Goal: Book appointment/travel/reservation

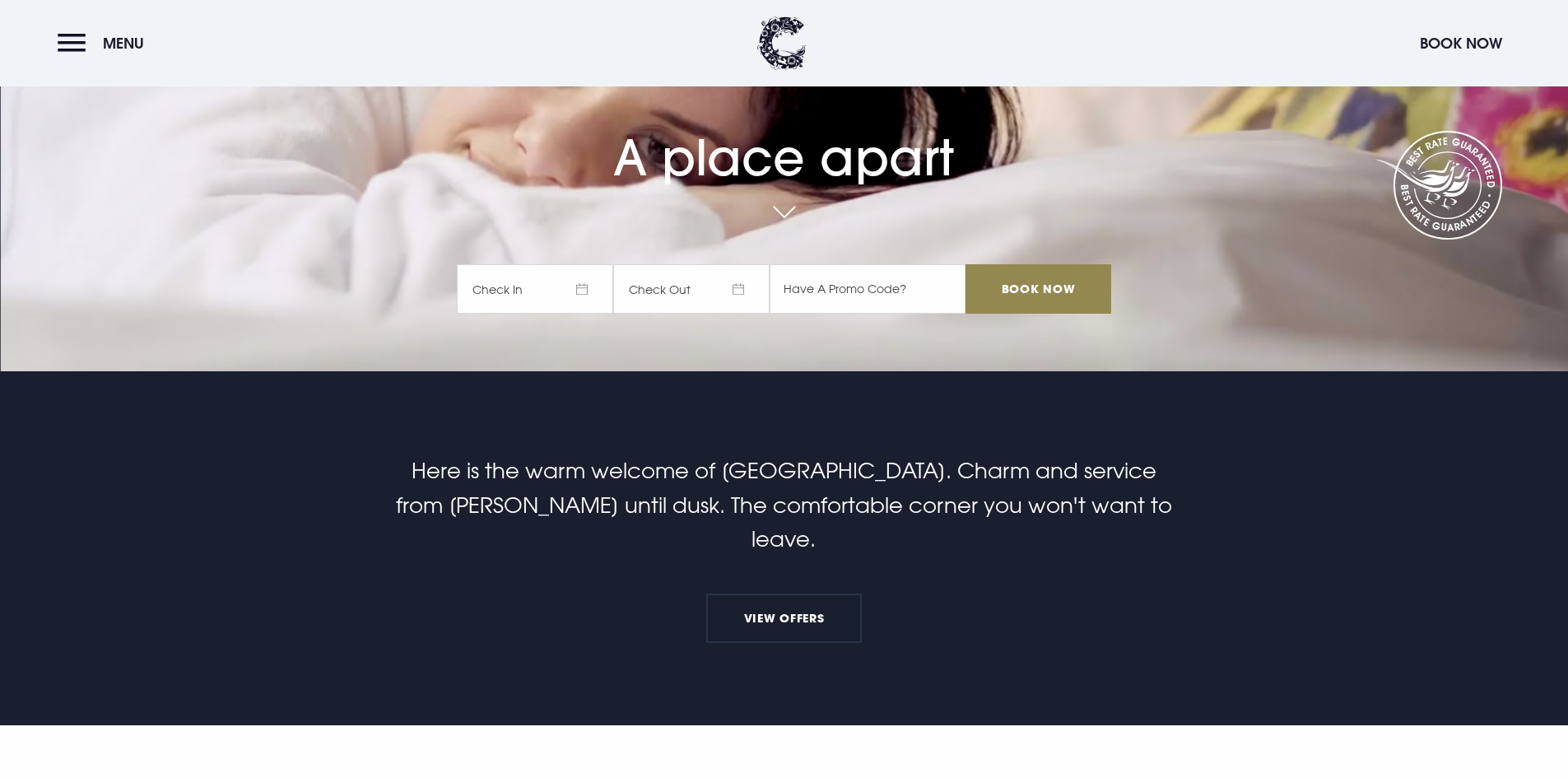
scroll to position [247, 0]
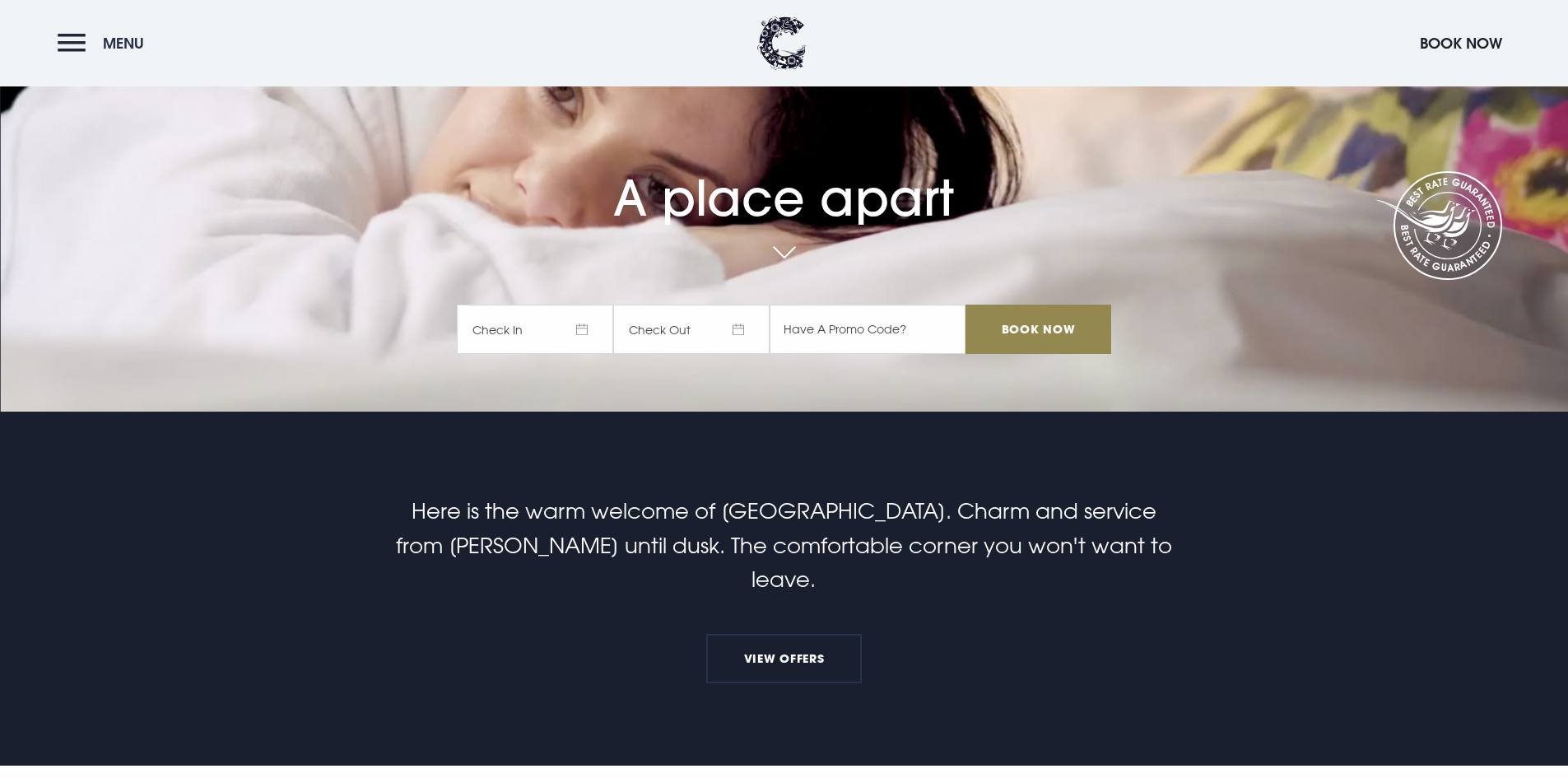
click at [79, 30] on button "Menu" at bounding box center [105, 43] width 95 height 35
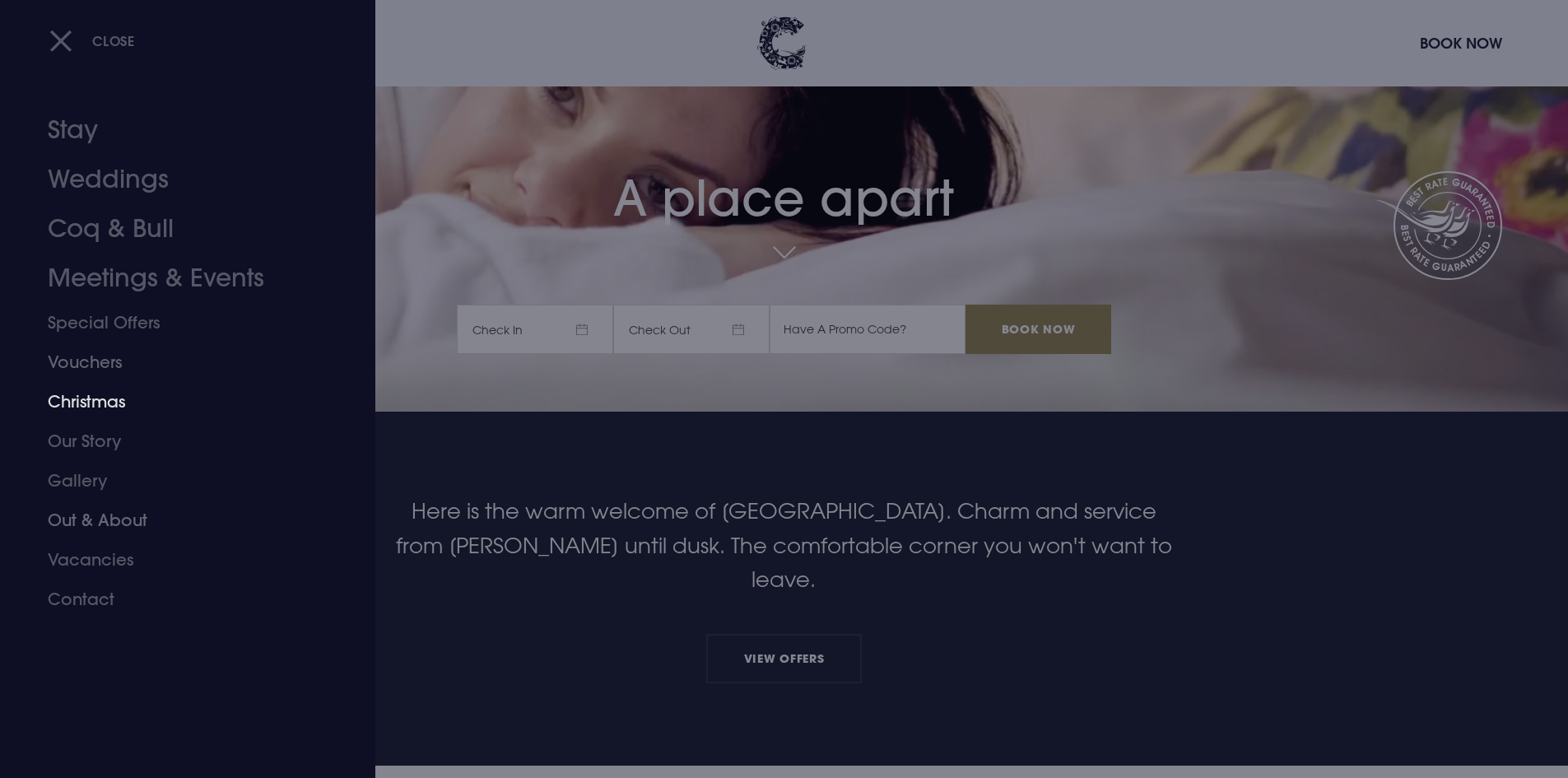
click at [119, 387] on link "Christmas" at bounding box center [178, 401] width 260 height 40
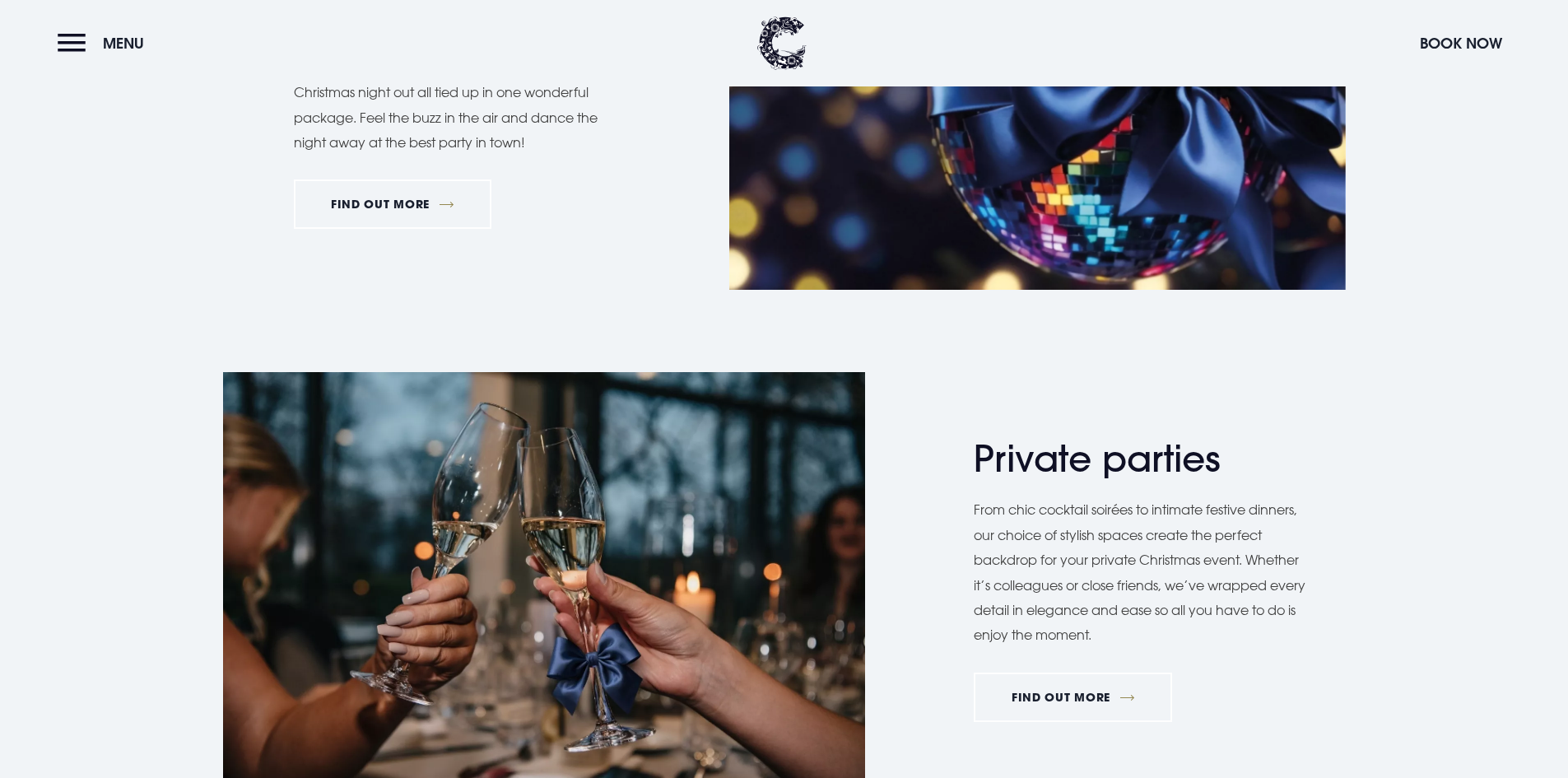
scroll to position [1141, 0]
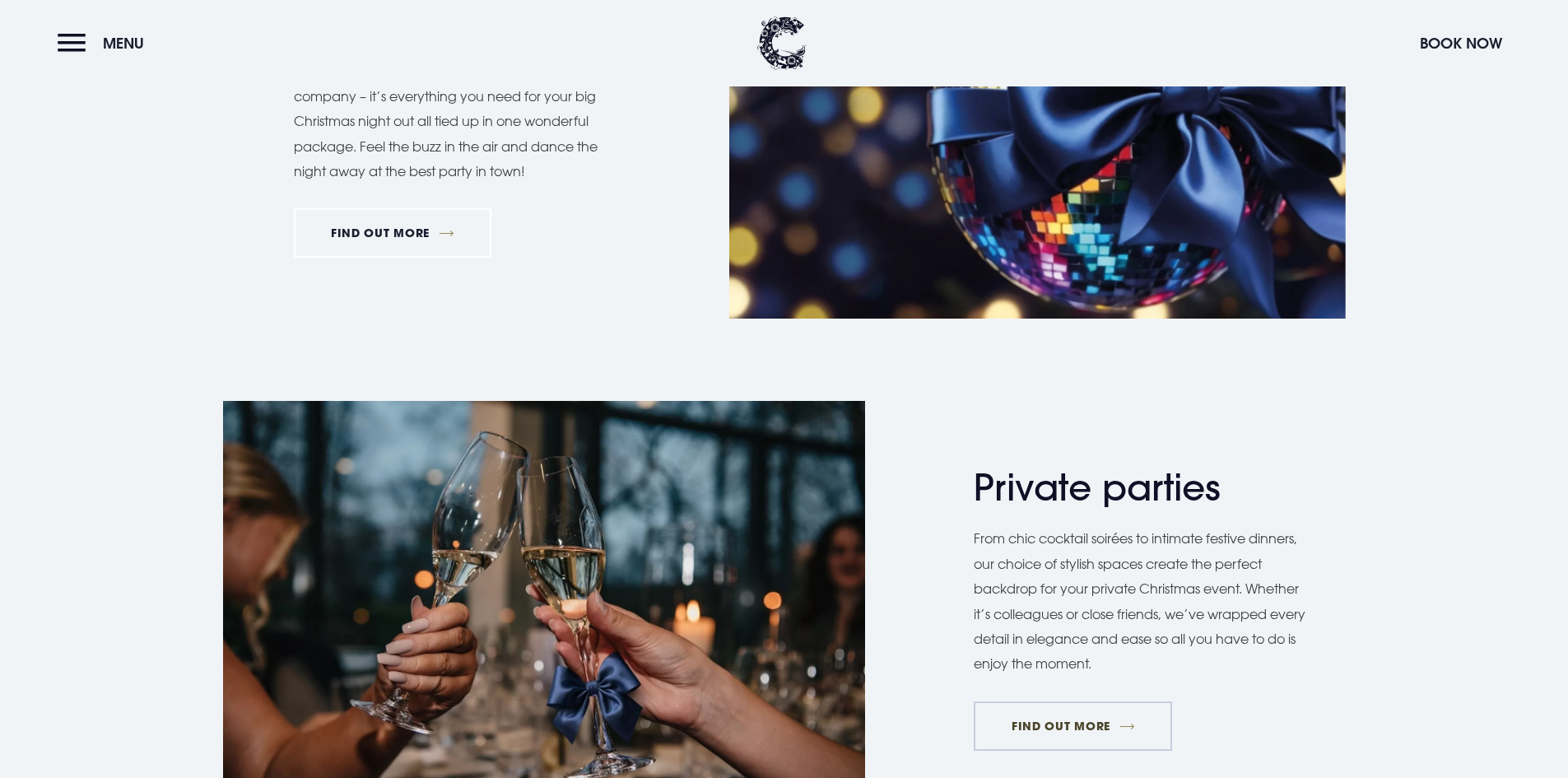
click at [1064, 719] on link "FIND OUT MORE" at bounding box center [1073, 725] width 199 height 49
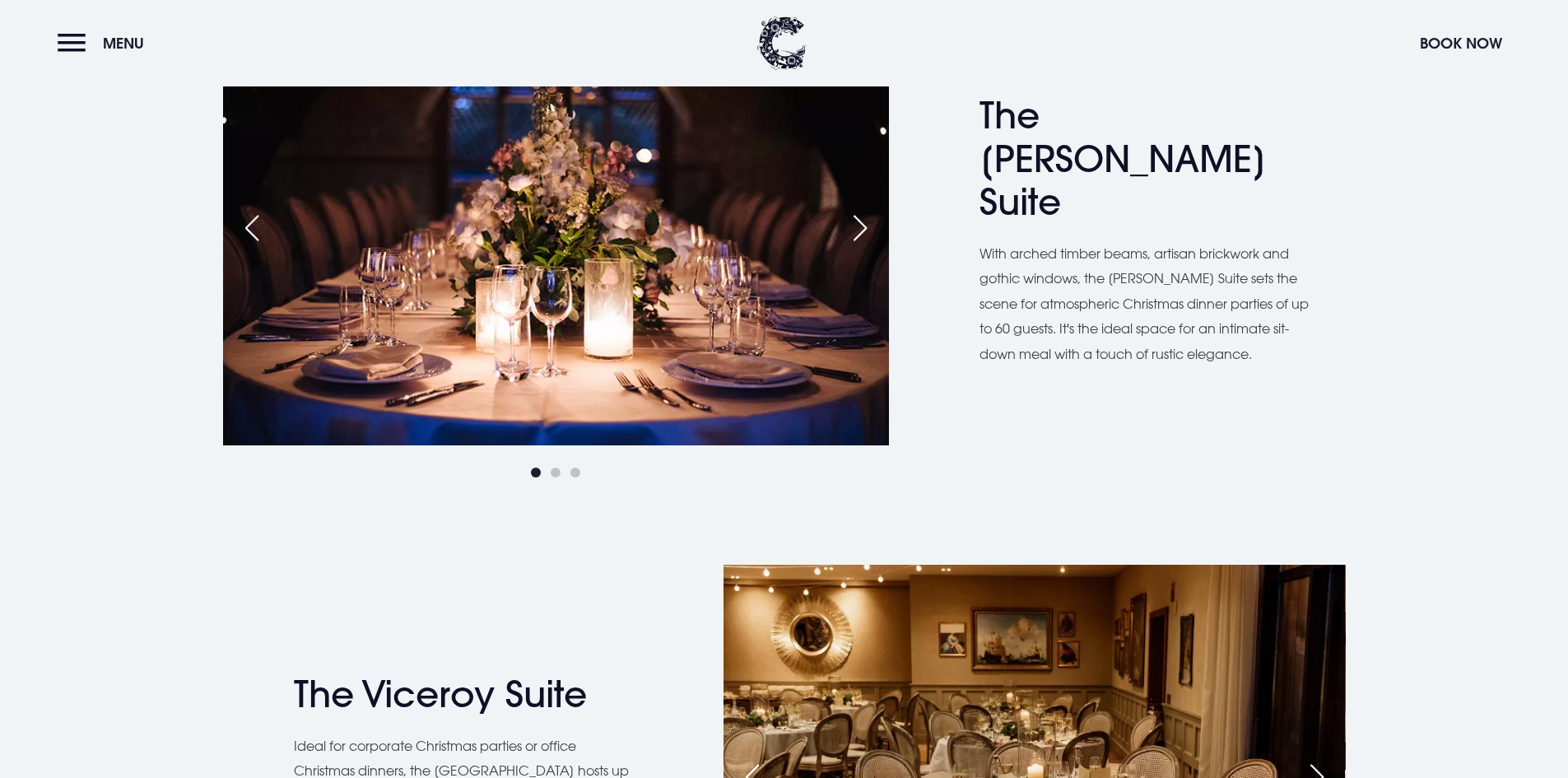
scroll to position [1071, 0]
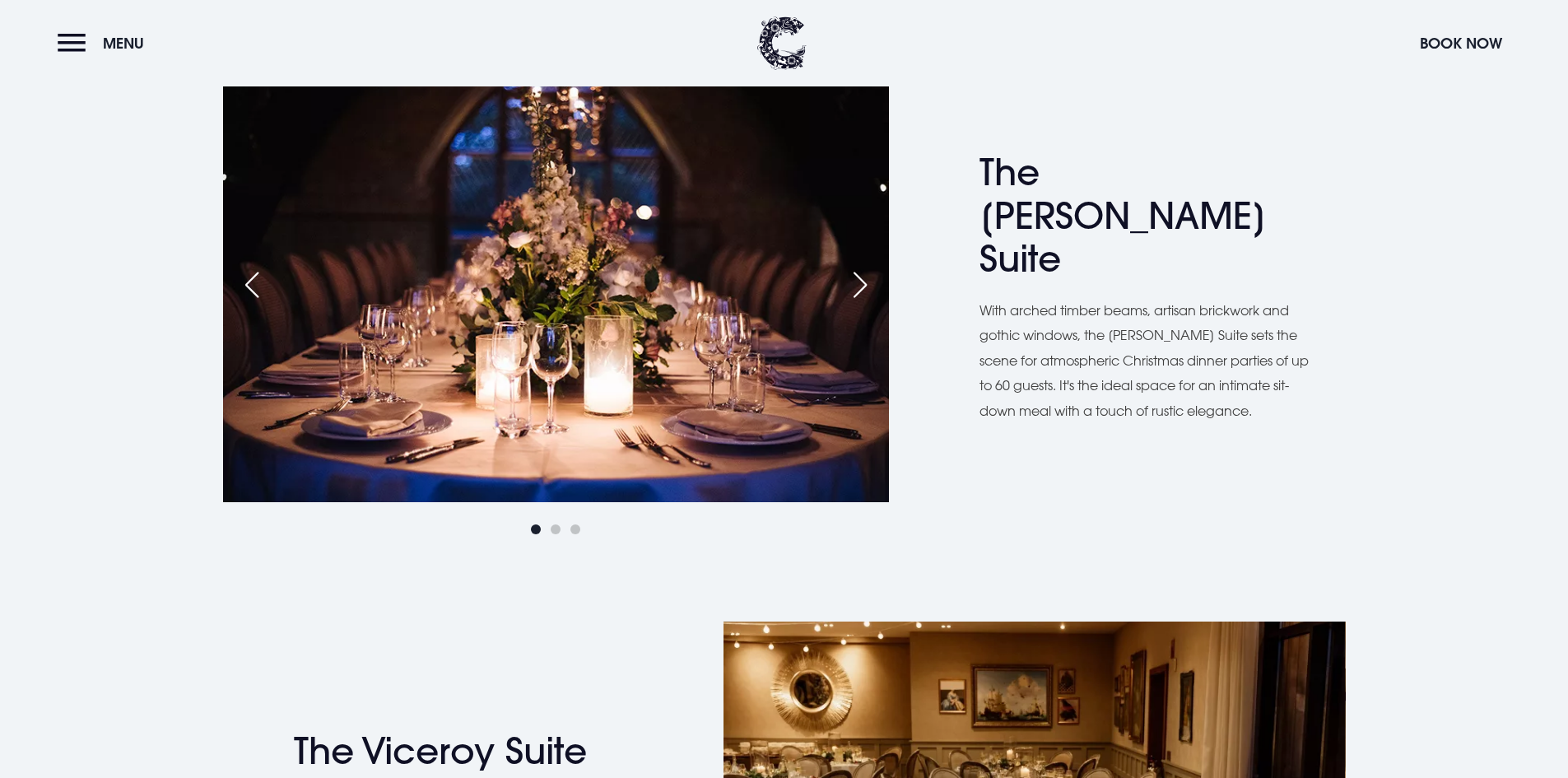
click at [1074, 234] on h2 "The Blackwood Suite" at bounding box center [1140, 216] width 321 height 130
click at [1052, 237] on h2 "The Blackwood Suite" at bounding box center [1140, 216] width 321 height 130
click at [856, 280] on div "Next slide" at bounding box center [860, 285] width 41 height 36
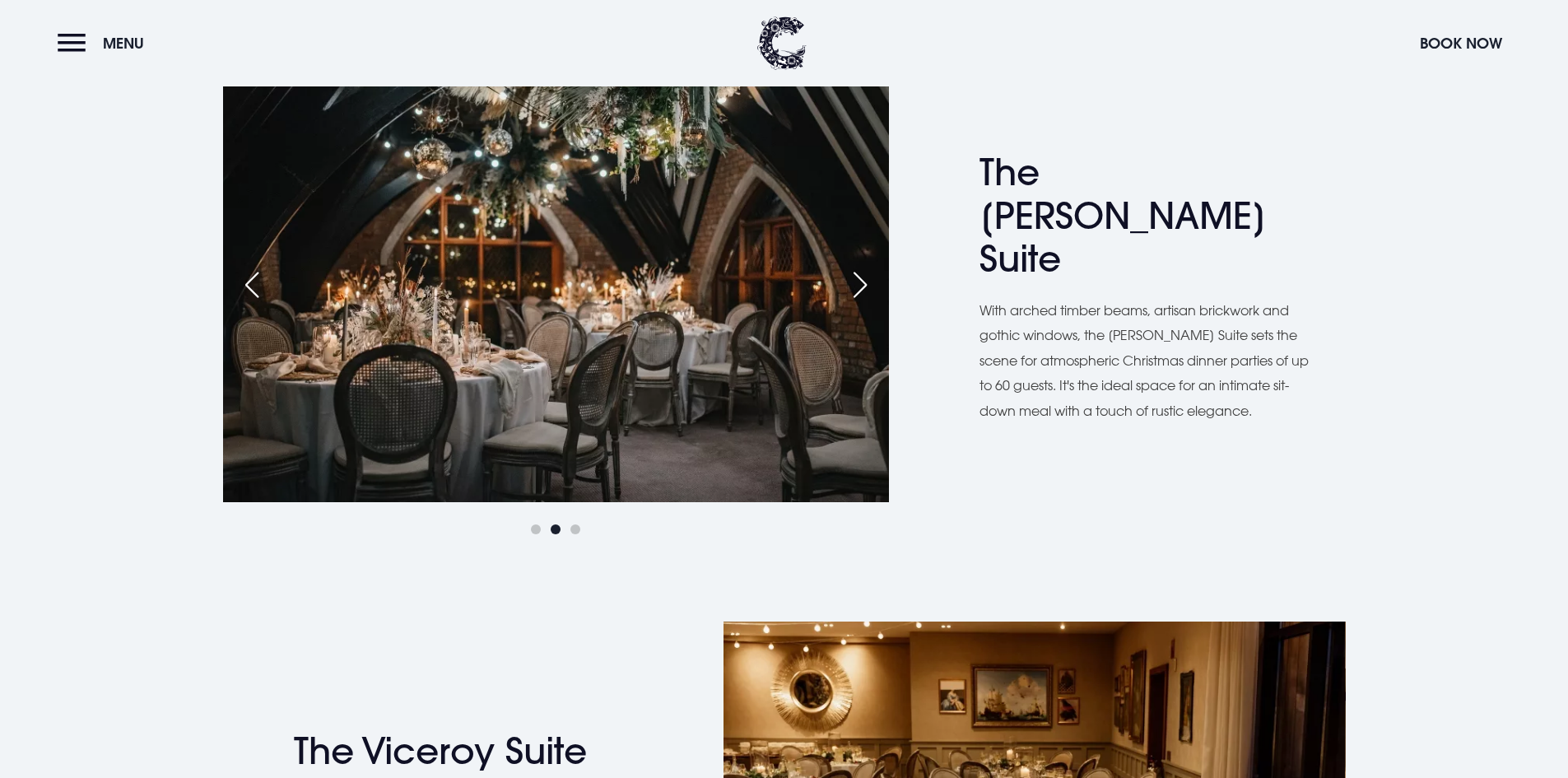
click at [856, 280] on div "Next slide" at bounding box center [860, 285] width 41 height 36
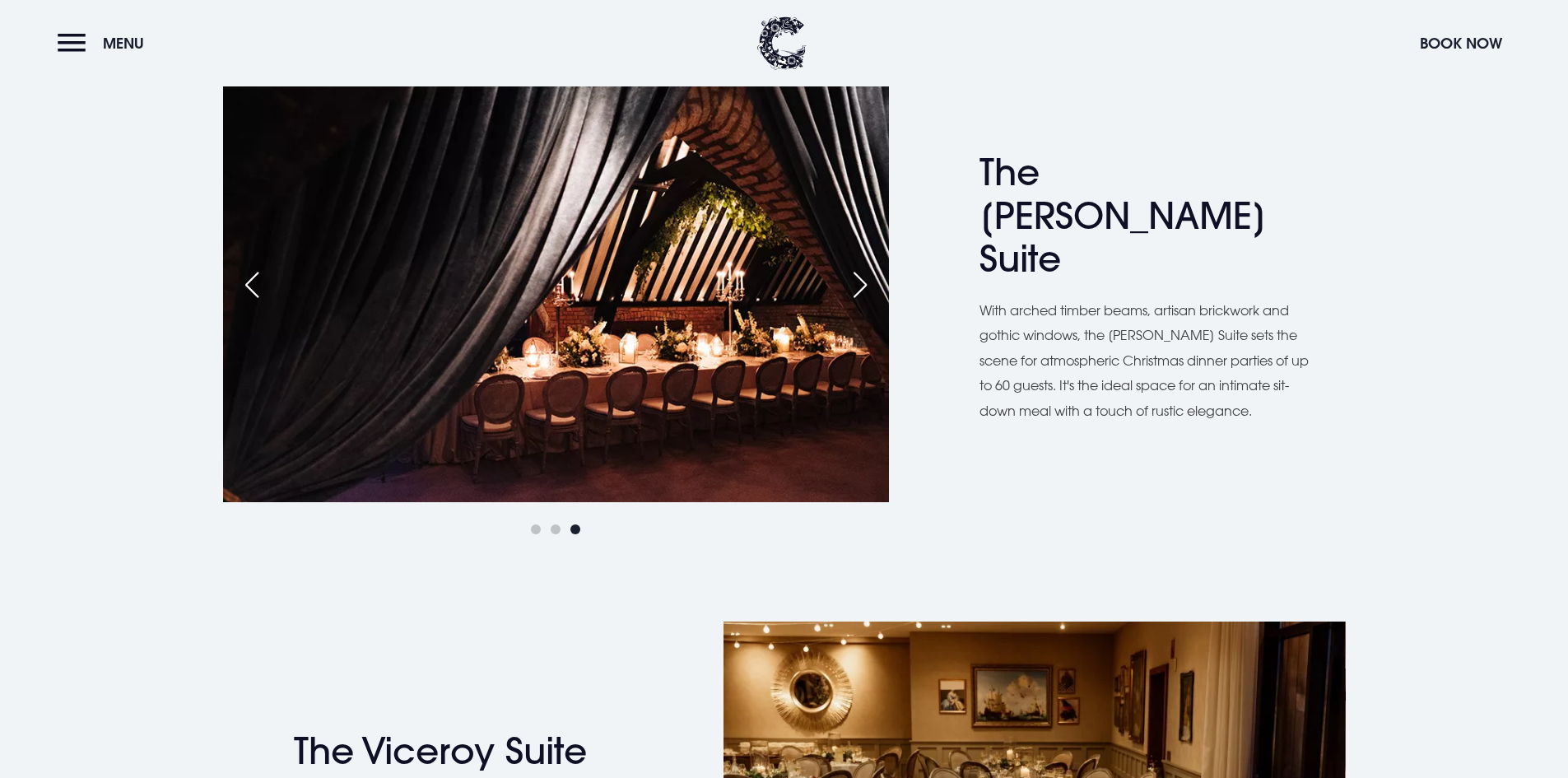
click at [856, 281] on div "Next slide" at bounding box center [860, 285] width 41 height 36
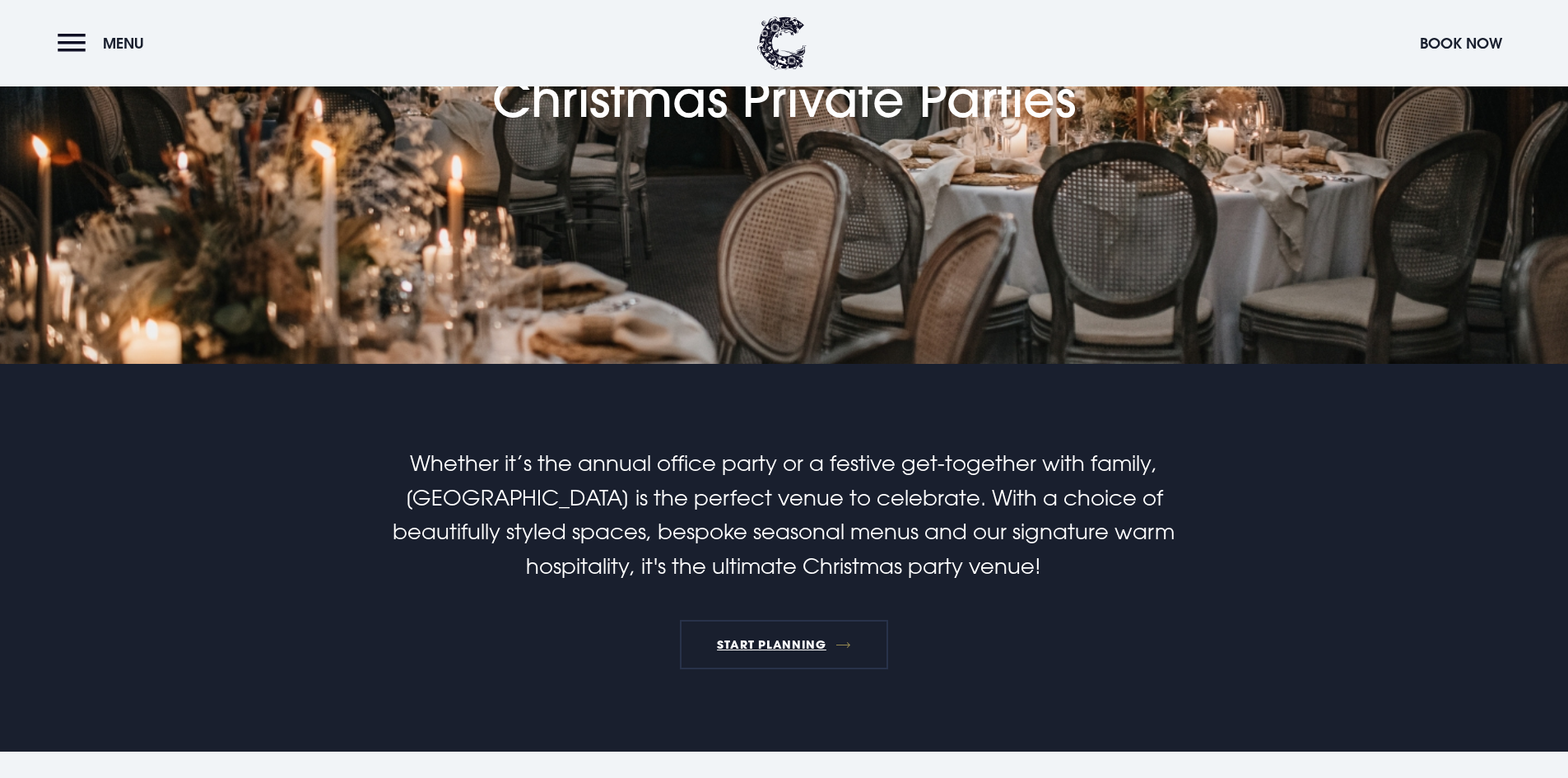
scroll to position [165, 0]
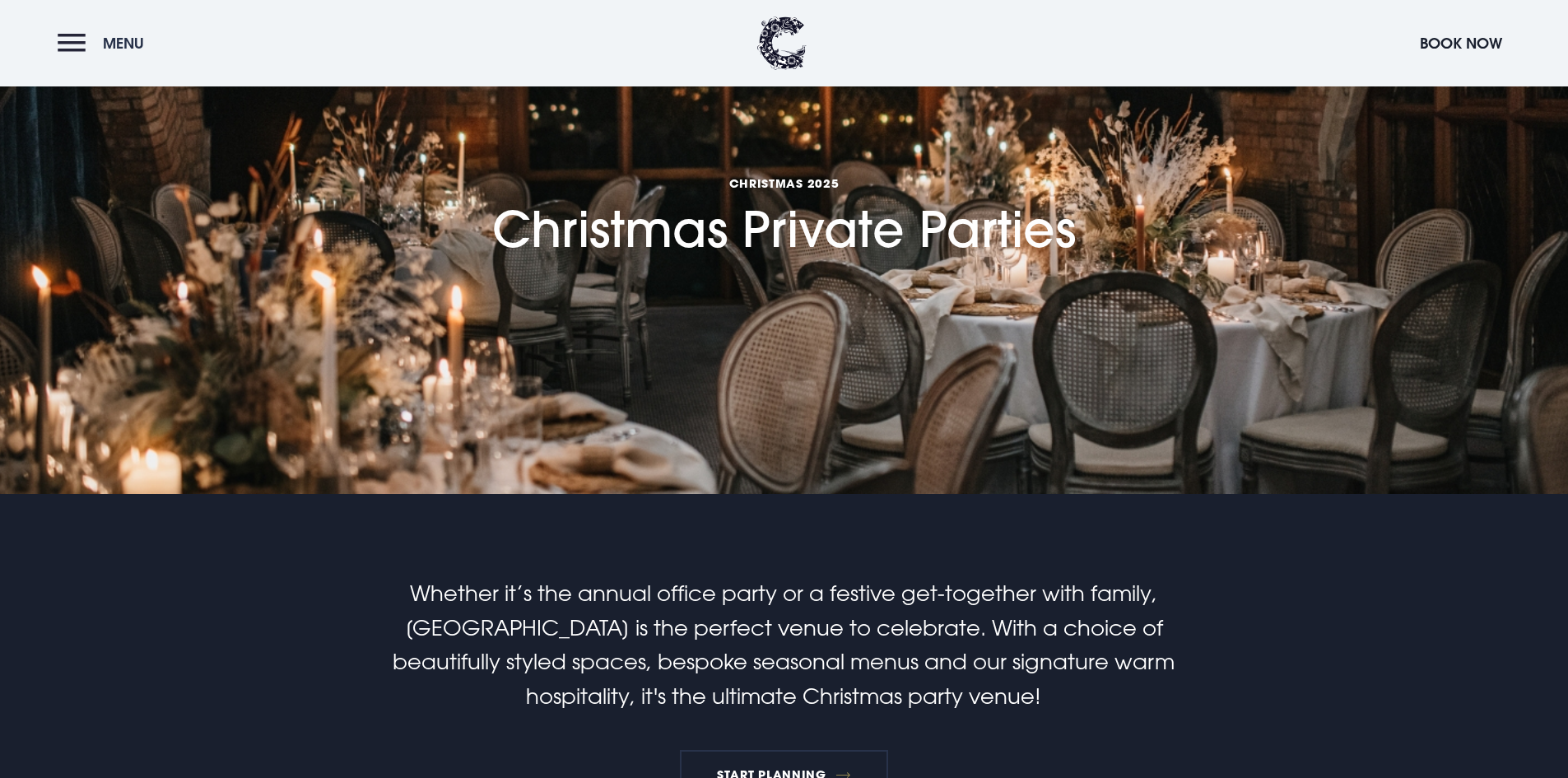
click at [78, 42] on button "Menu" at bounding box center [105, 43] width 95 height 35
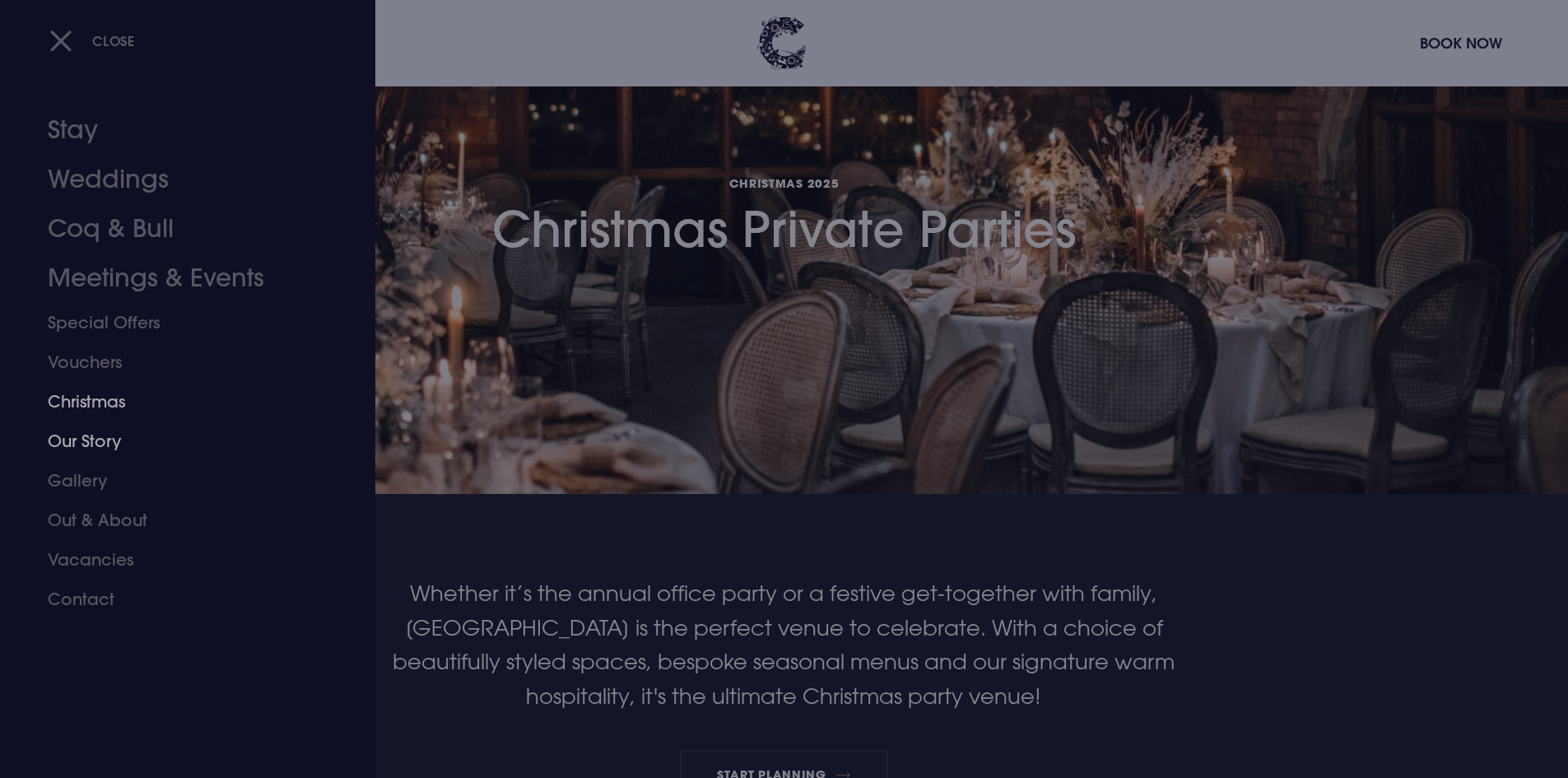
click at [113, 409] on link "Christmas" at bounding box center [178, 401] width 260 height 40
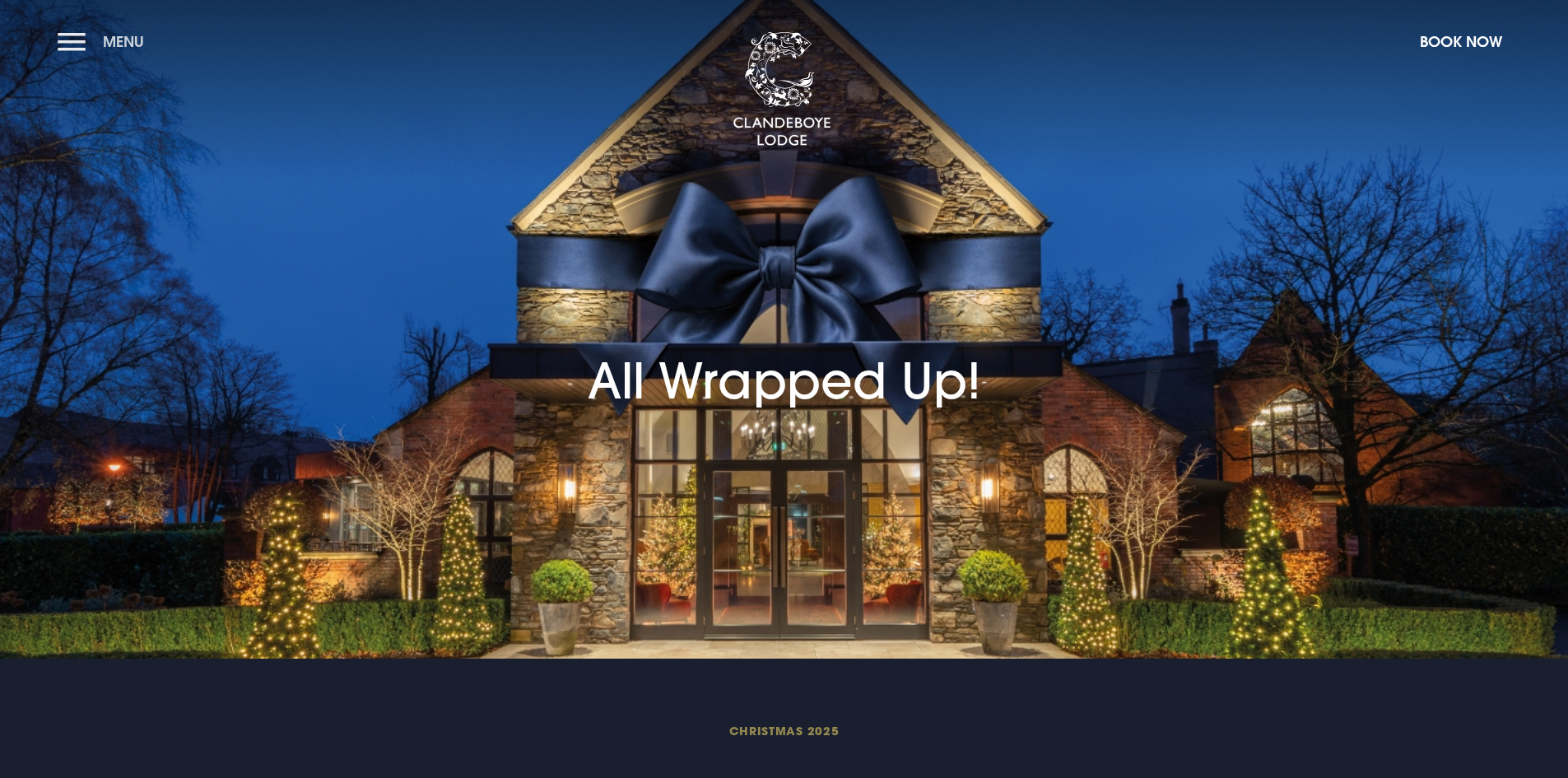
click at [59, 50] on button "Menu" at bounding box center [105, 41] width 95 height 35
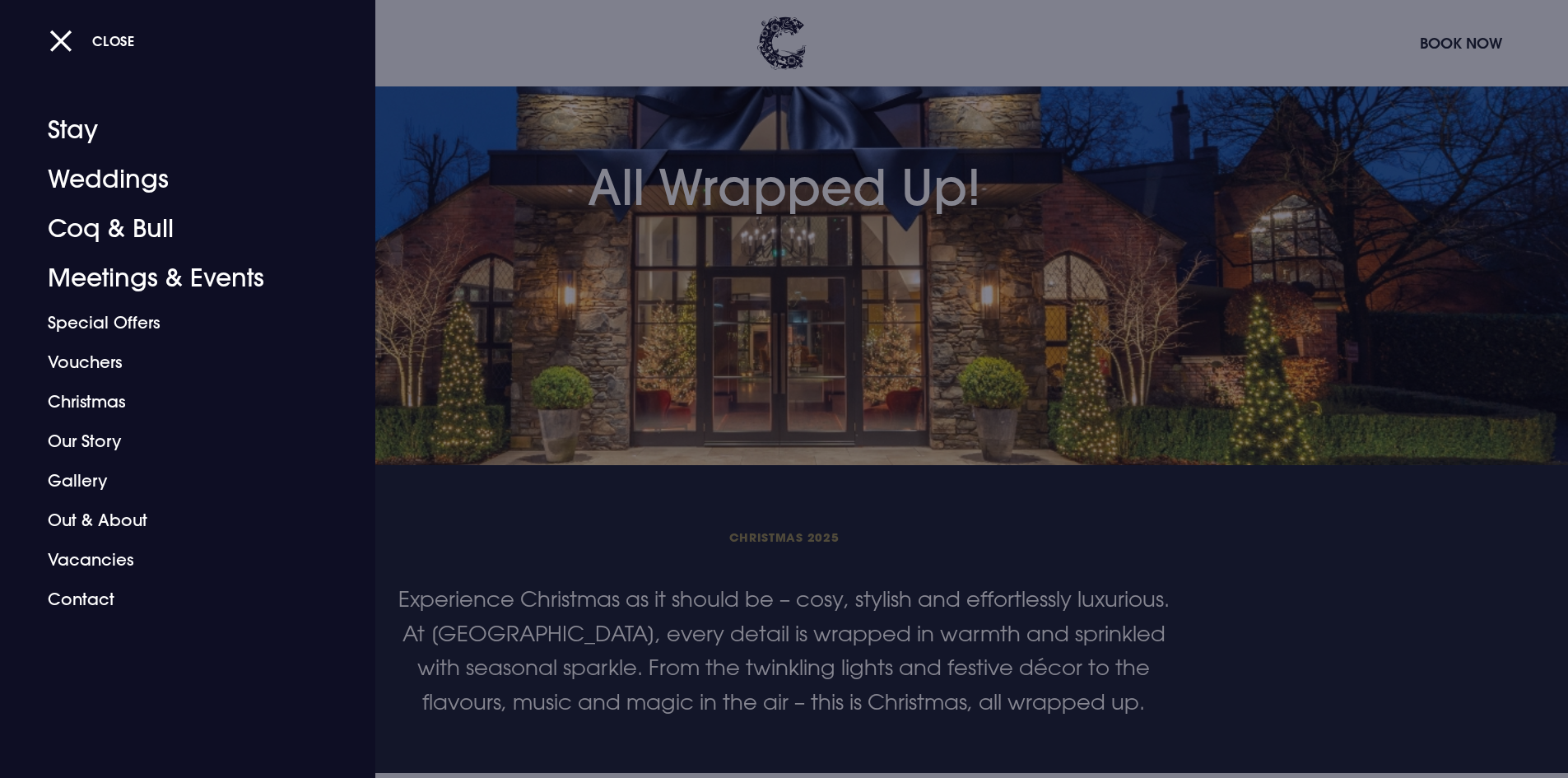
scroll to position [165, 0]
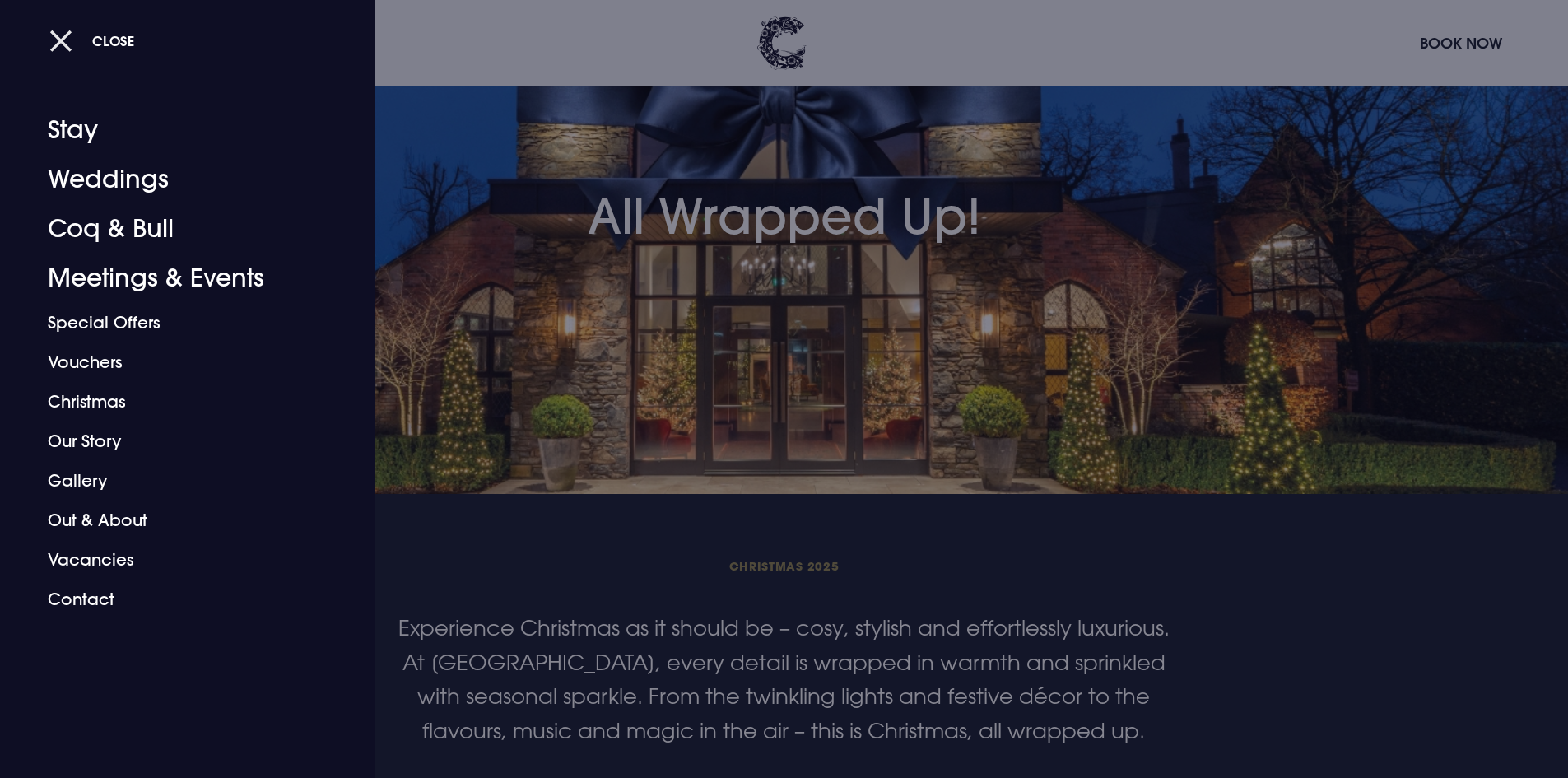
click at [71, 32] on button "Close" at bounding box center [92, 41] width 86 height 34
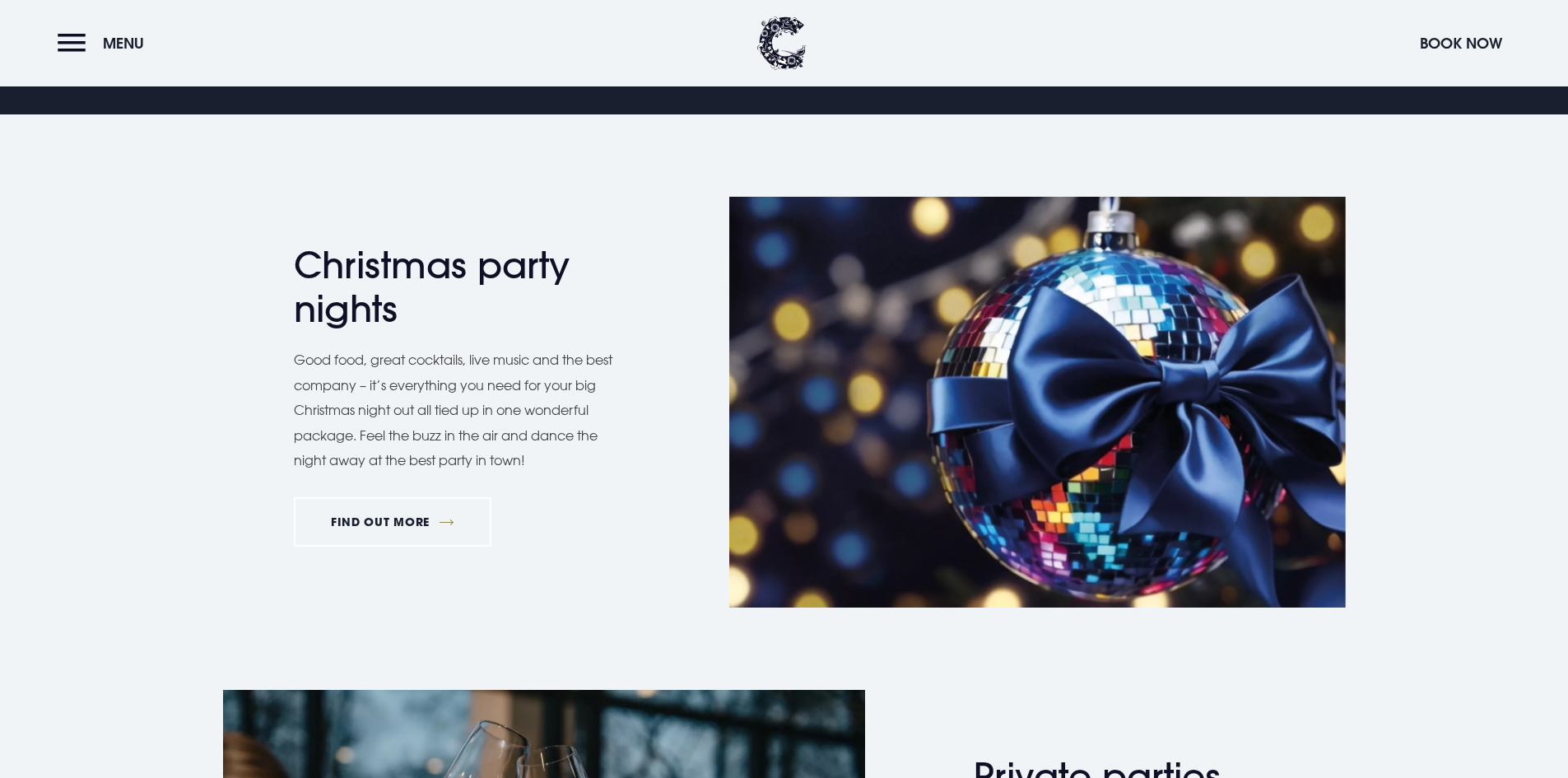
scroll to position [823, 0]
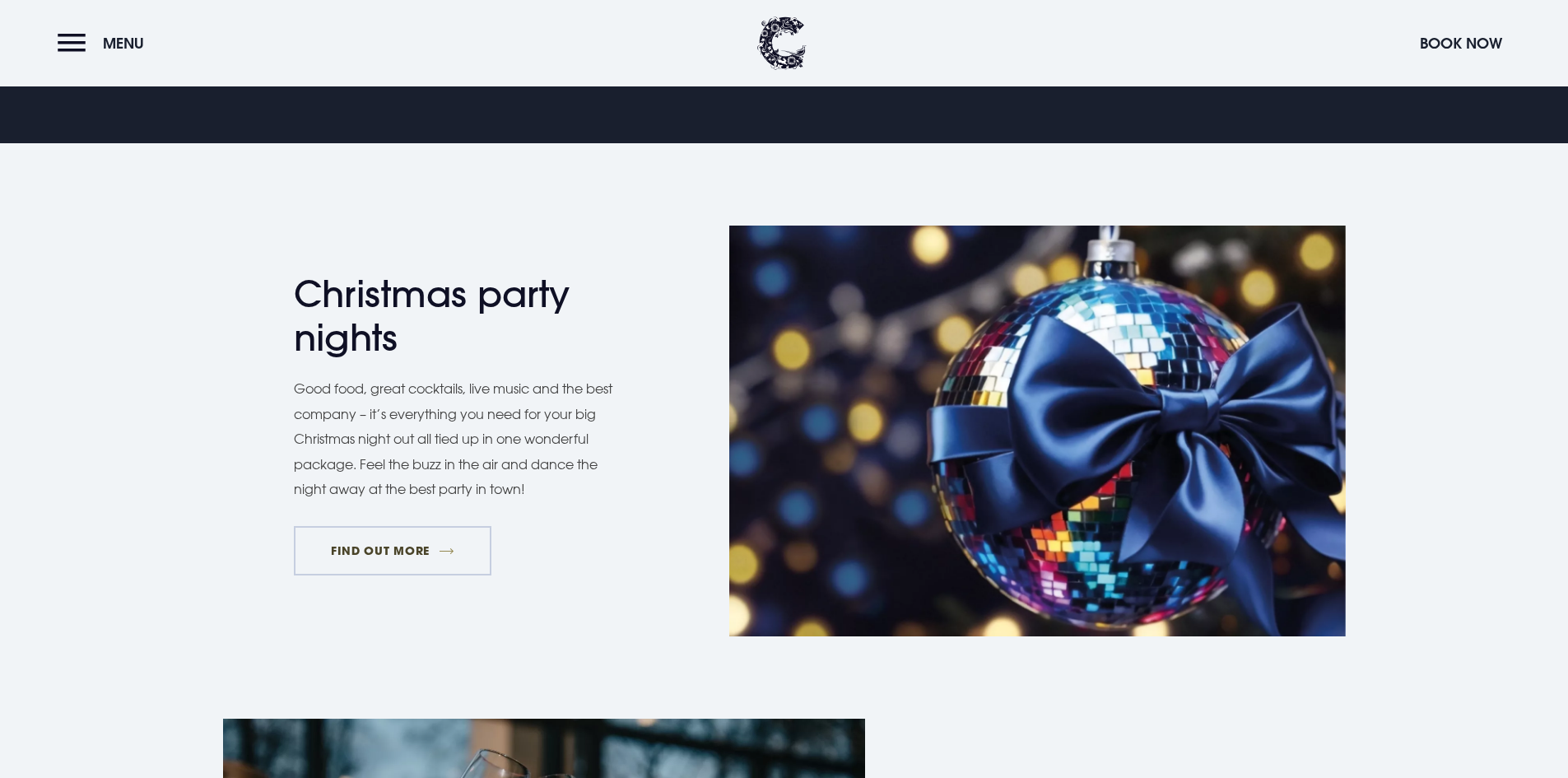
click at [407, 550] on link "FIND OUT MORE" at bounding box center [392, 550] width 199 height 49
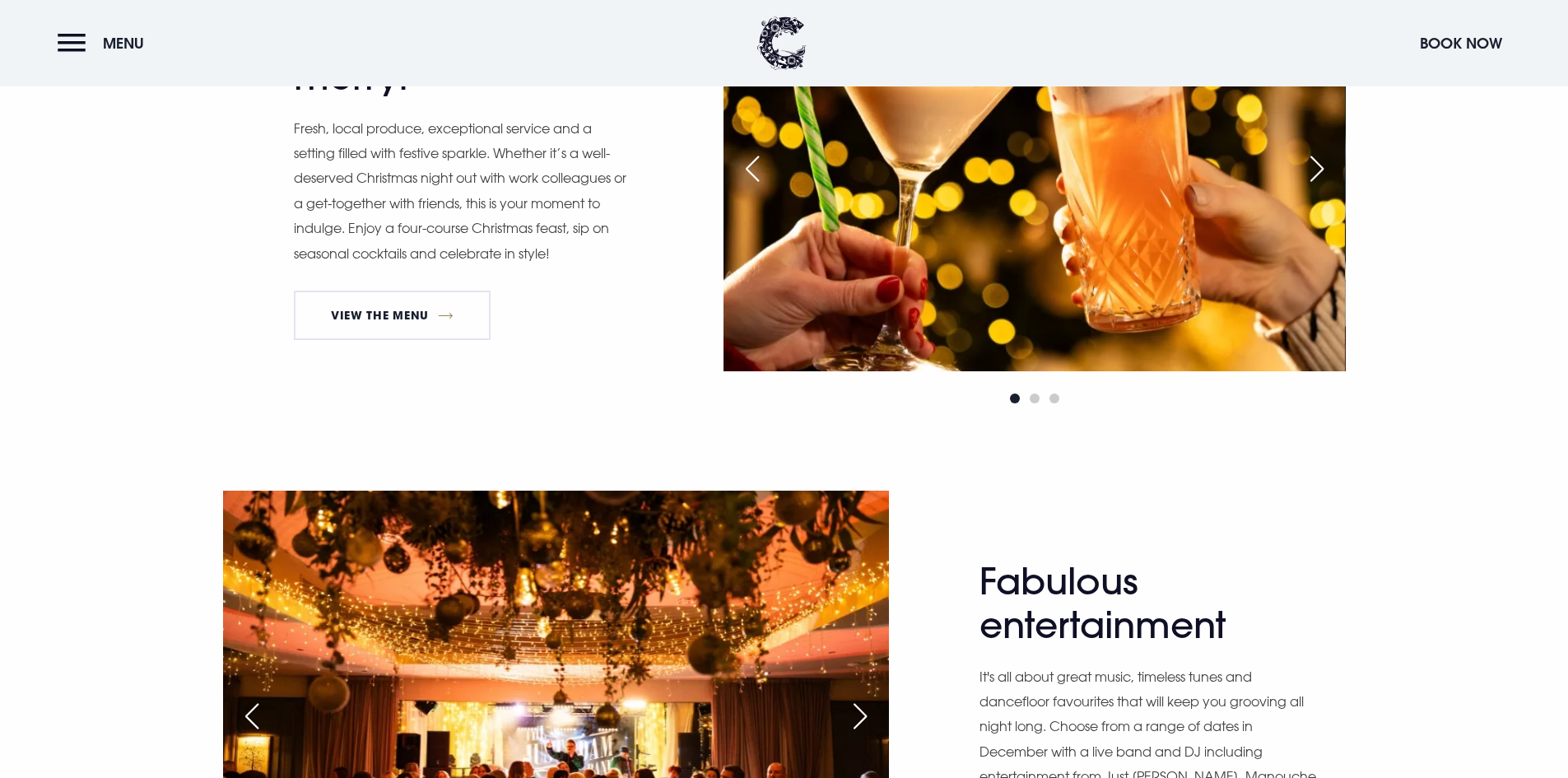
scroll to position [1153, 0]
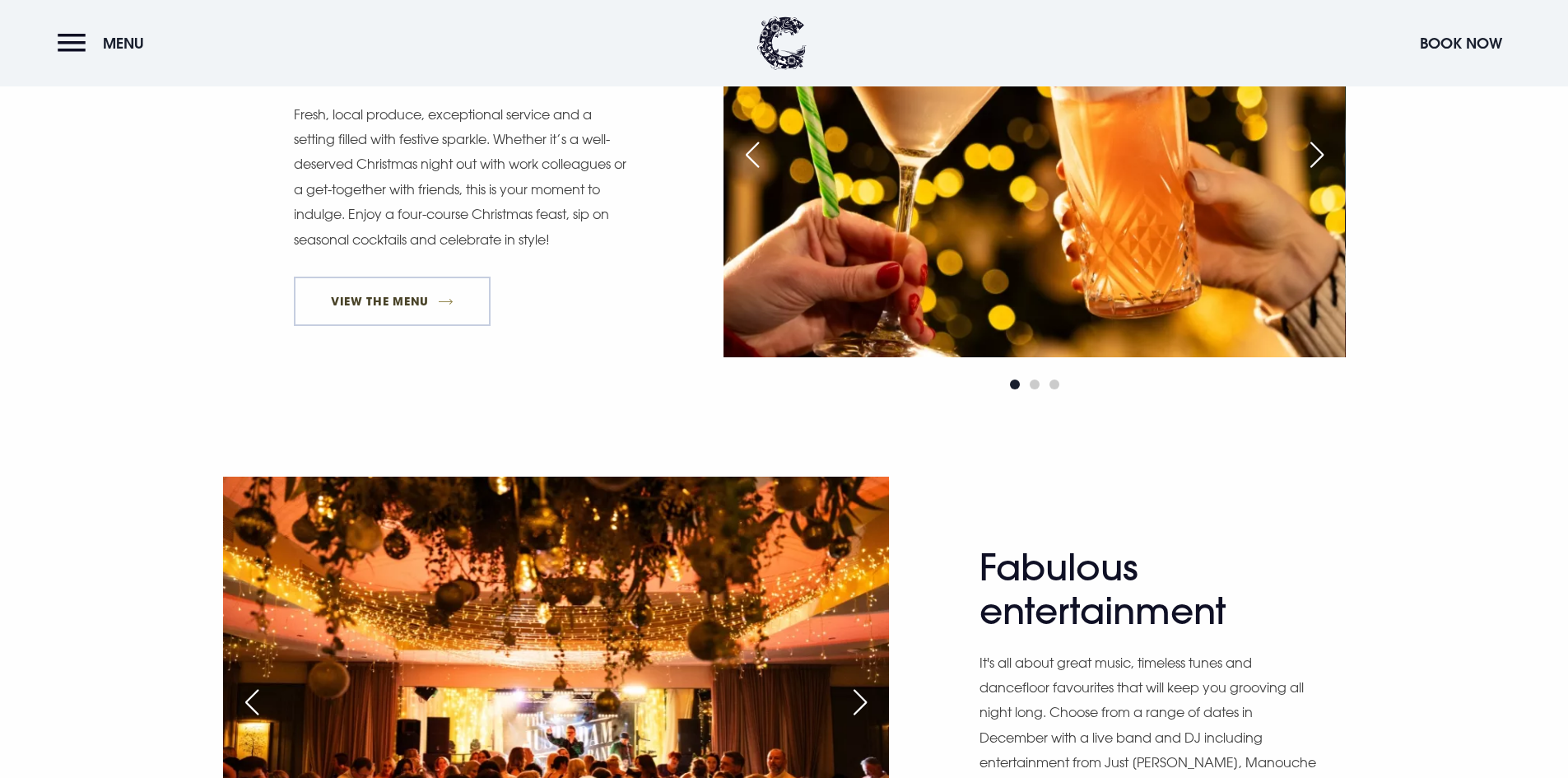
click at [399, 299] on link "View The Menu" at bounding box center [392, 301] width 198 height 49
